Goal: Information Seeking & Learning: Learn about a topic

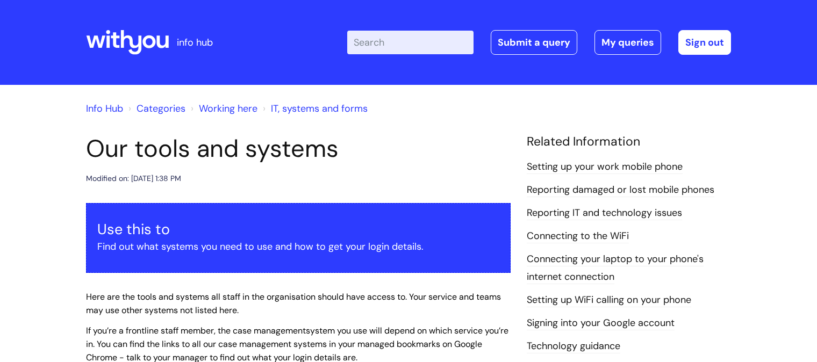
scroll to position [514, 0]
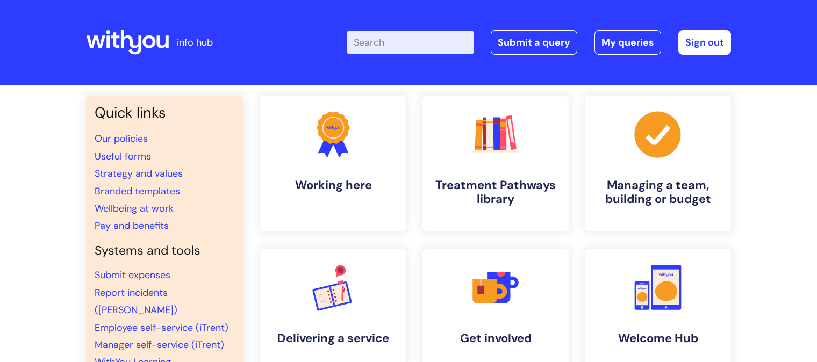
click at [369, 34] on input "Enter your search term here..." at bounding box center [410, 43] width 126 height 24
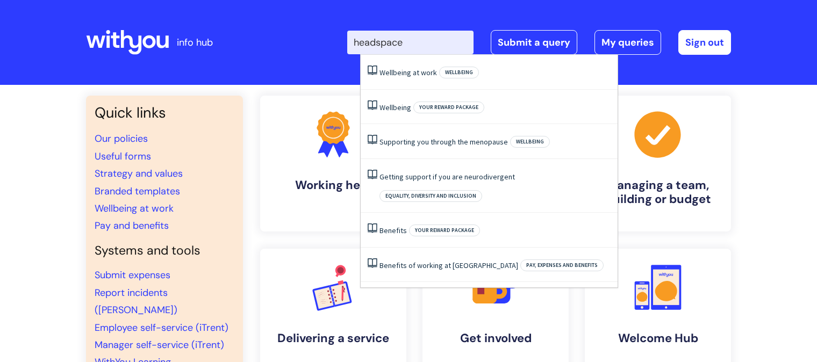
type input "headspace"
click button "Search" at bounding box center [0, 0] width 0 height 0
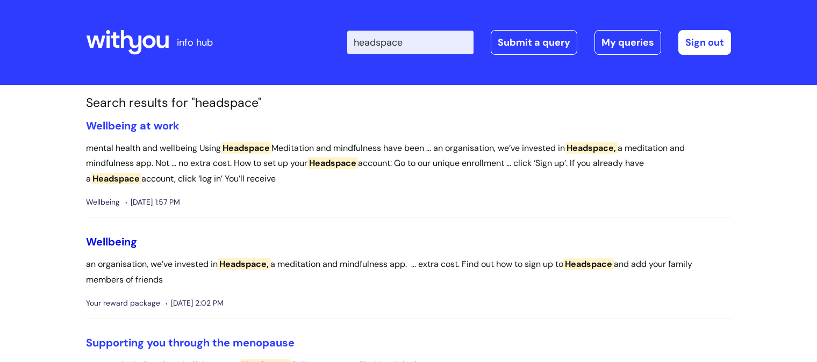
click at [116, 240] on link "Wellbeing" at bounding box center [111, 242] width 51 height 14
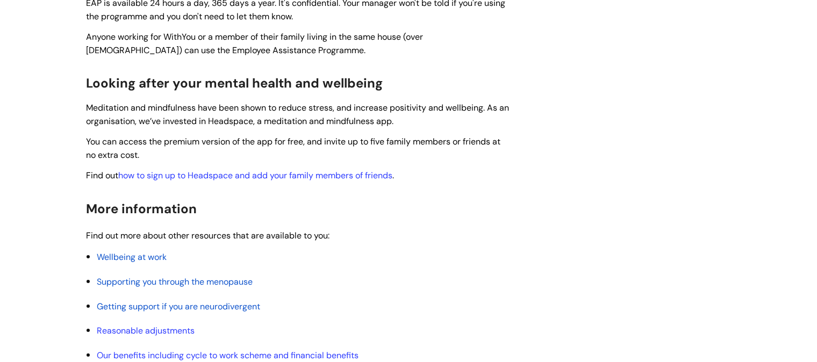
scroll to position [387, 0]
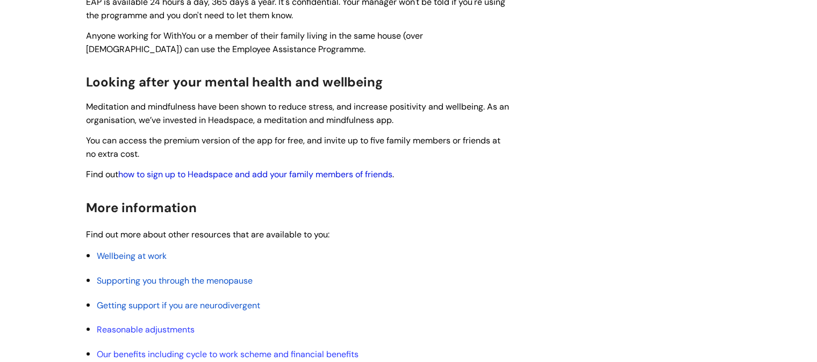
click at [211, 171] on link "how to sign up to Headspace and add your family members of friends" at bounding box center [255, 174] width 274 height 11
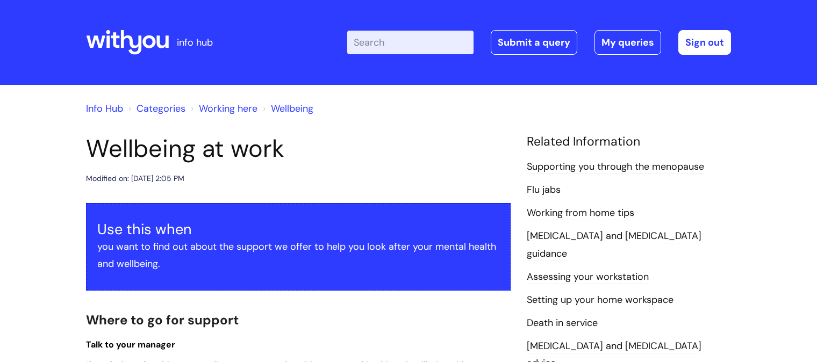
scroll to position [885, 0]
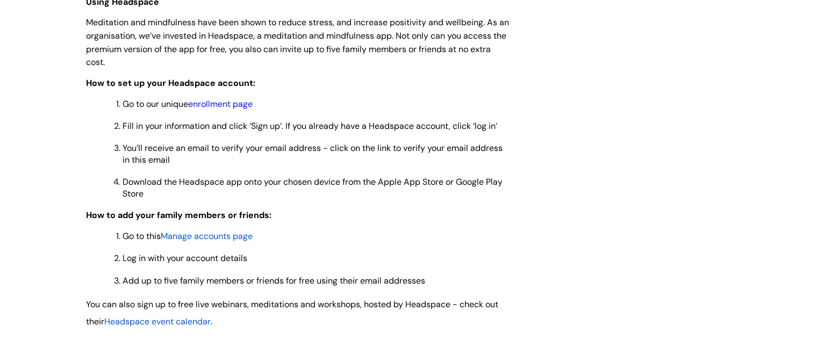
click at [217, 106] on link "enrollment page" at bounding box center [220, 103] width 64 height 11
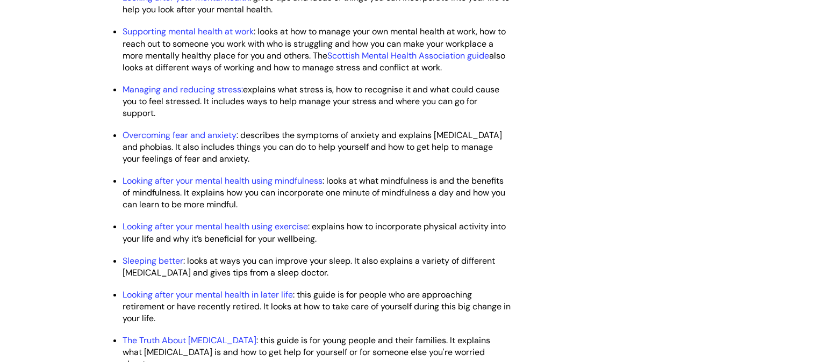
scroll to position [1450, 0]
click at [166, 266] on link "Sleeping better" at bounding box center [153, 260] width 61 height 11
